Goal: Use online tool/utility: Utilize a website feature to perform a specific function

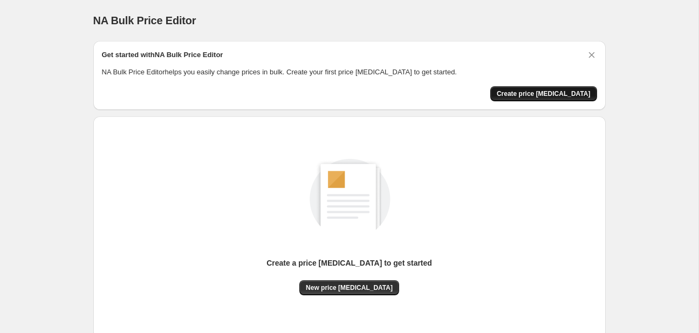
click at [538, 92] on span "Create price [MEDICAL_DATA]" at bounding box center [543, 93] width 94 height 9
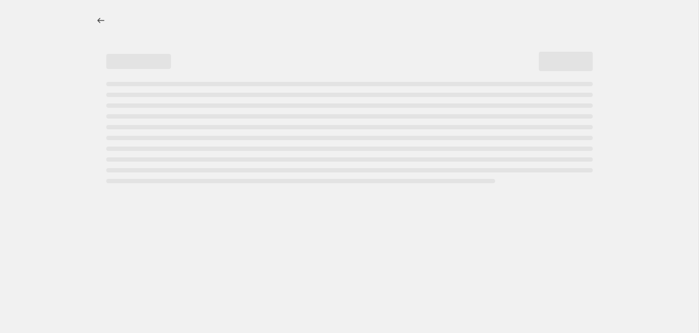
select select "percentage"
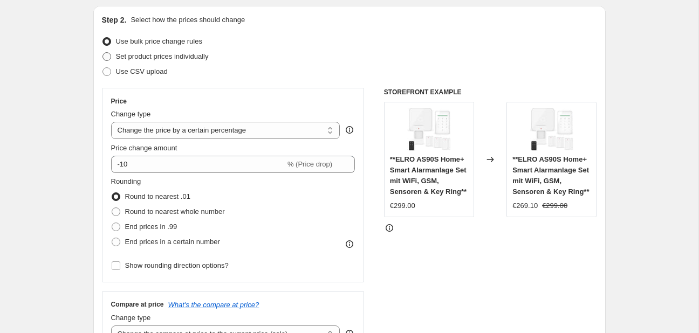
scroll to position [114, 0]
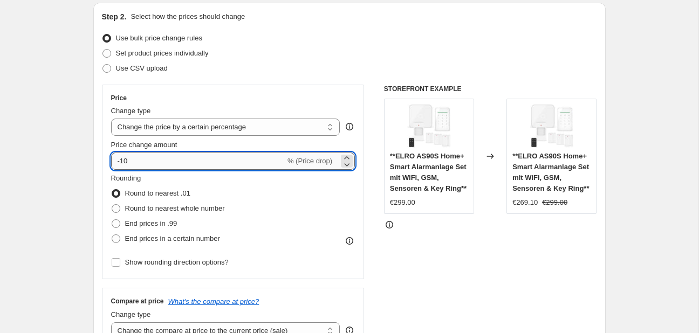
drag, startPoint x: 132, startPoint y: 160, endPoint x: 120, endPoint y: 160, distance: 11.9
click at [120, 160] on input "-10" at bounding box center [198, 161] width 174 height 17
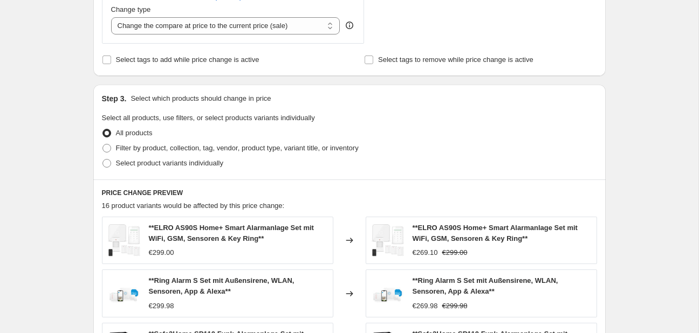
scroll to position [761, 0]
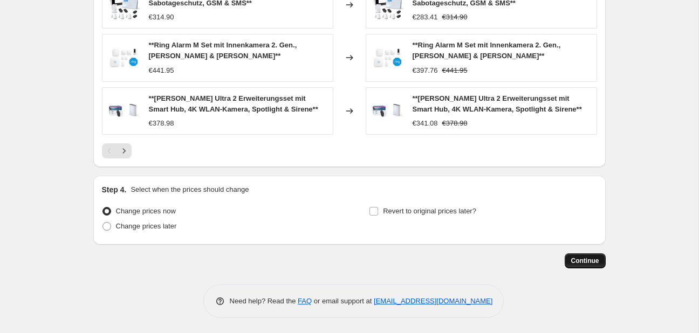
type input "-25"
click at [583, 256] on button "Continue" at bounding box center [584, 260] width 41 height 15
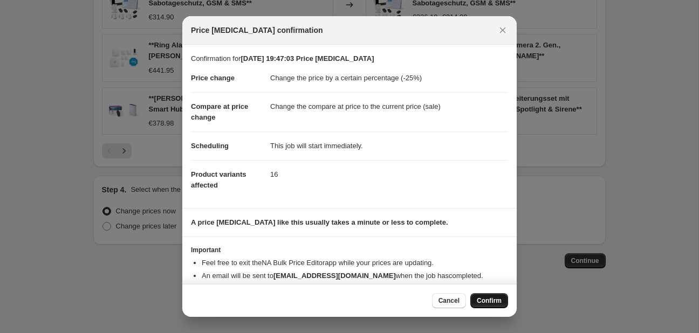
click at [486, 299] on span "Confirm" at bounding box center [488, 300] width 25 height 9
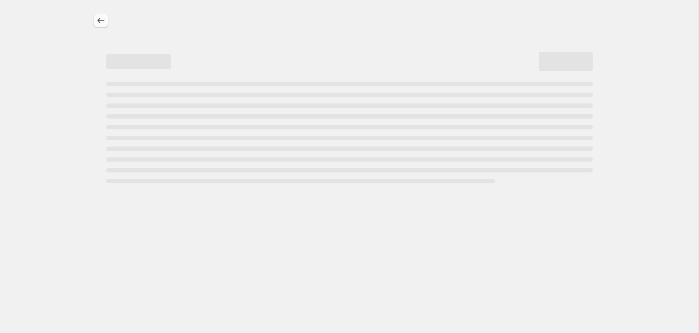
select select "percentage"
